Goal: Find specific page/section: Find specific page/section

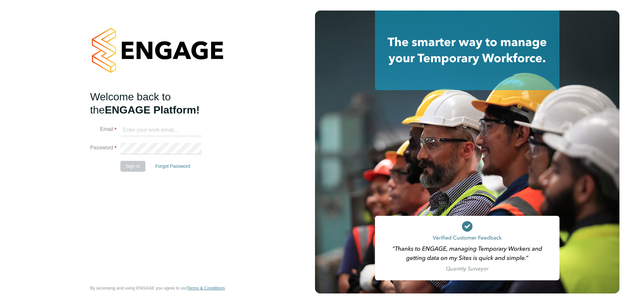
type input "[PERSON_NAME][EMAIL_ADDRESS][DOMAIN_NAME]"
click at [131, 169] on button "Sign In" at bounding box center [132, 166] width 25 height 11
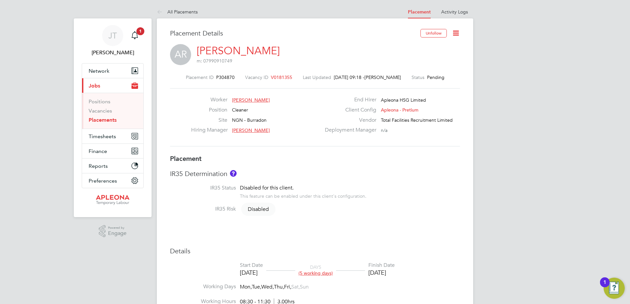
click at [271, 75] on span "V0181355" at bounding box center [281, 77] width 21 height 6
